Goal: Navigation & Orientation: Find specific page/section

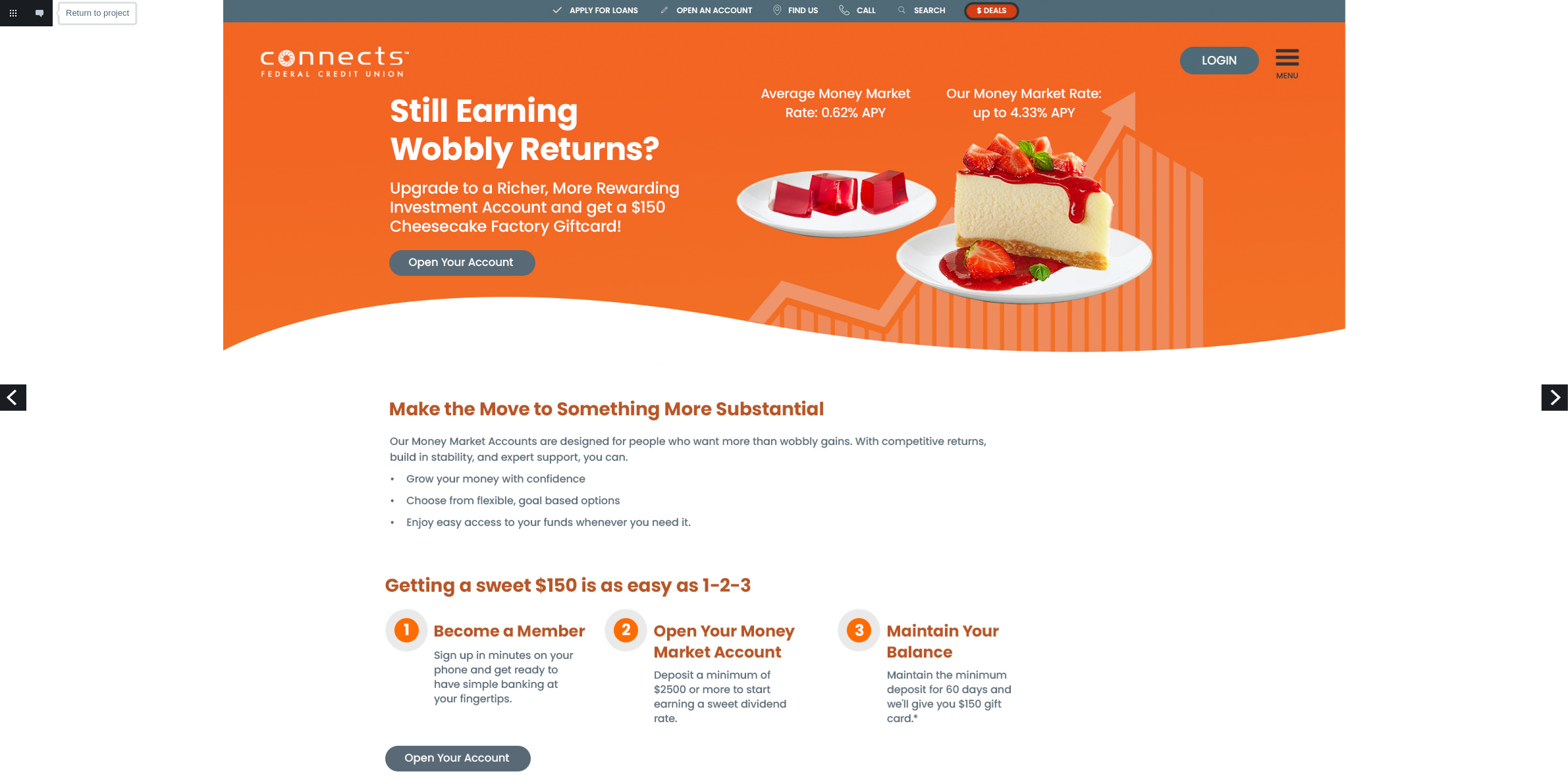
click at [5, 16] on link "Return to project" at bounding box center [13, 13] width 27 height 27
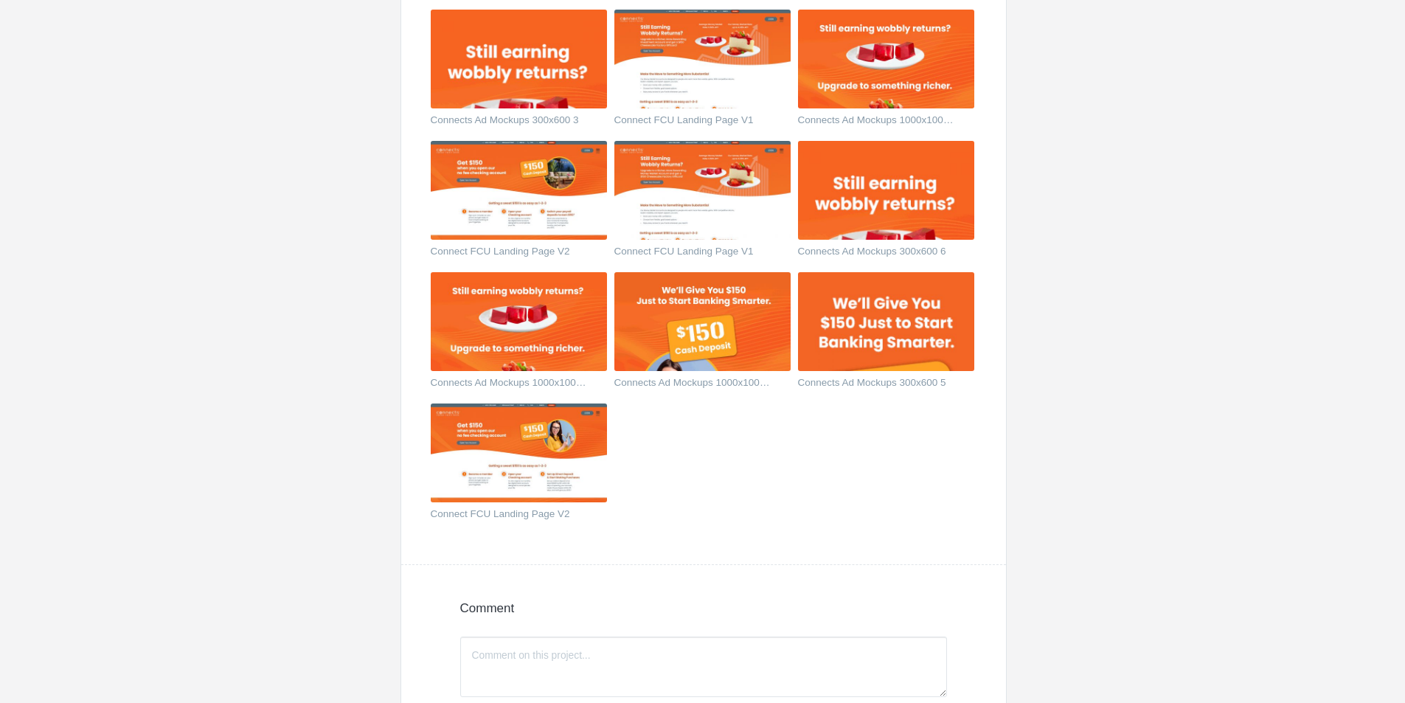
scroll to position [1590, 0]
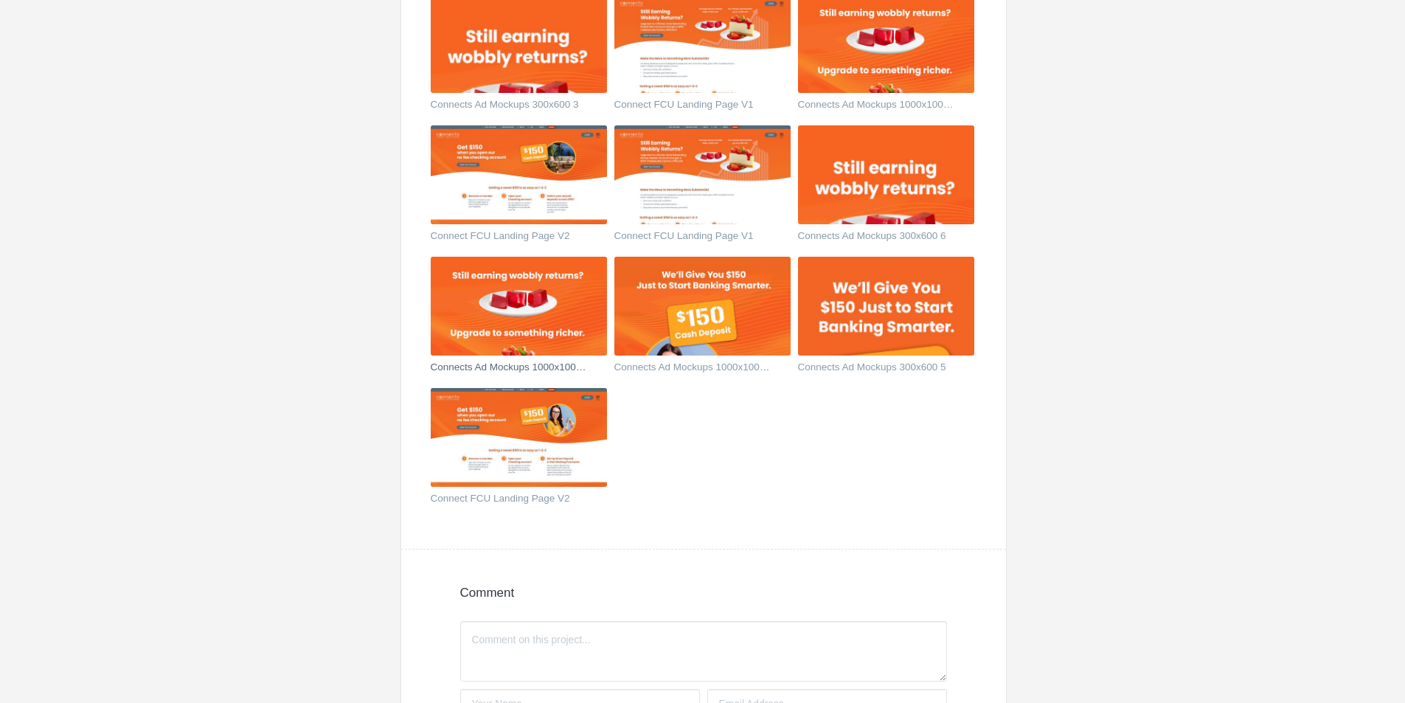
drag, startPoint x: 529, startPoint y: 281, endPoint x: 575, endPoint y: 289, distance: 47.2
click at [575, 289] on img at bounding box center [519, 306] width 176 height 99
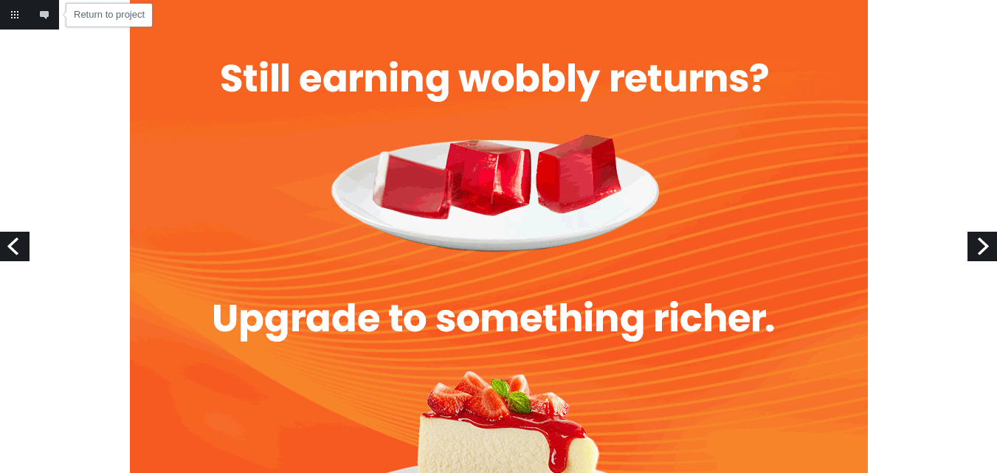
click at [23, 18] on link "Return to project" at bounding box center [15, 15] width 30 height 30
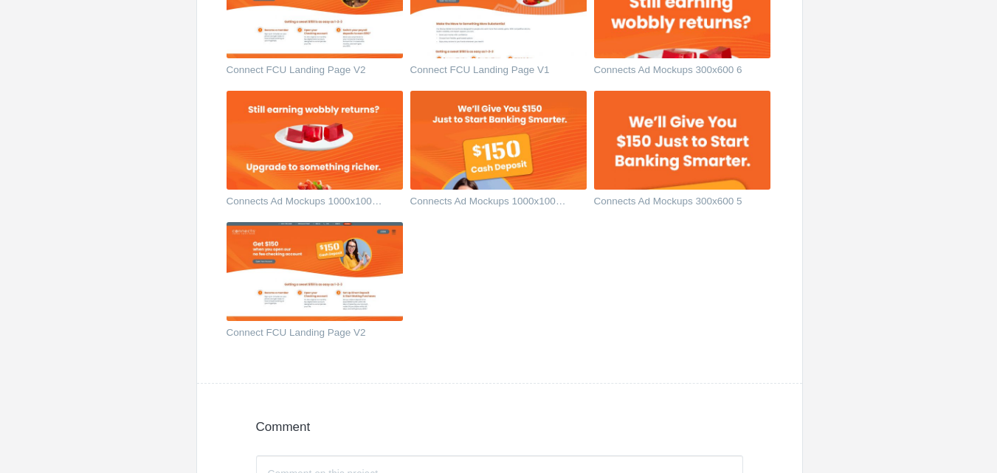
scroll to position [1734, 0]
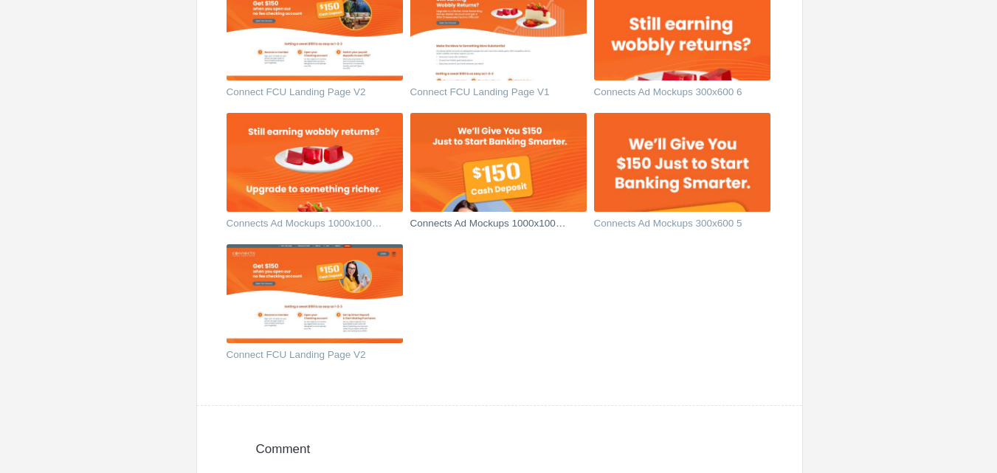
click at [484, 162] on img at bounding box center [498, 162] width 176 height 99
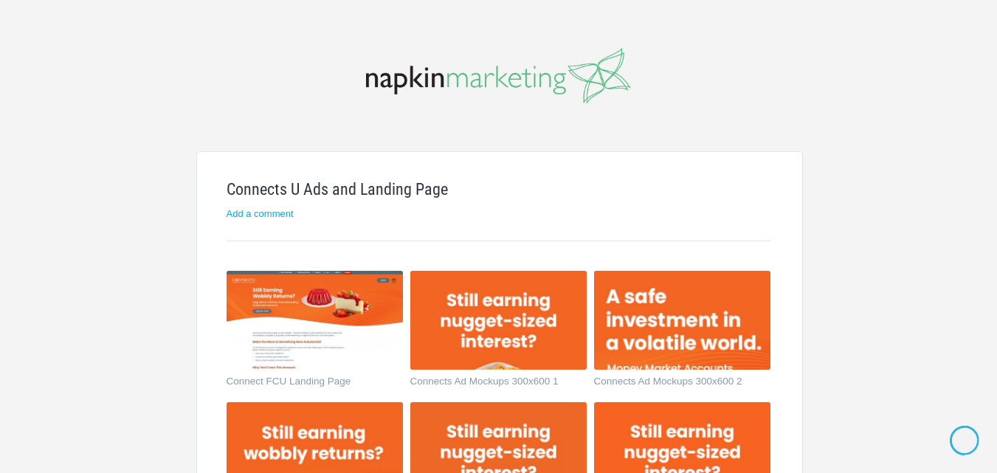
scroll to position [1734, 0]
